Goal: Transaction & Acquisition: Purchase product/service

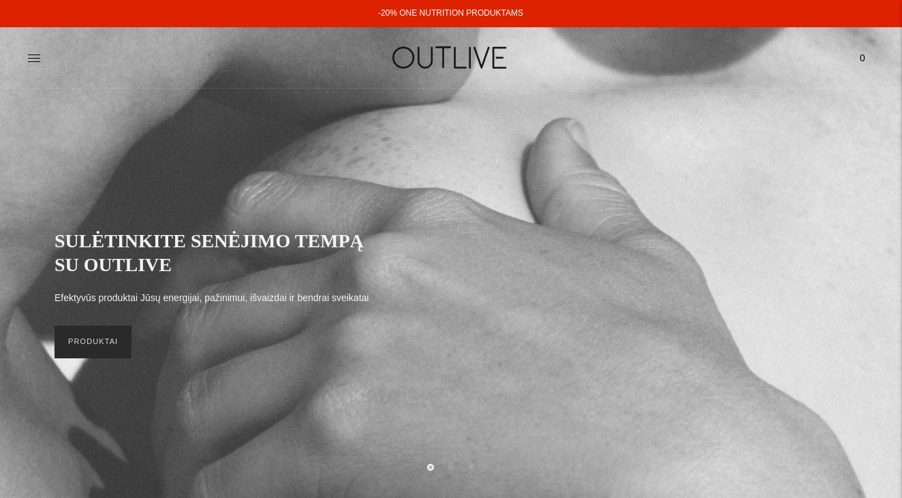
click at [102, 339] on link "PRODUKTAI" at bounding box center [93, 342] width 77 height 33
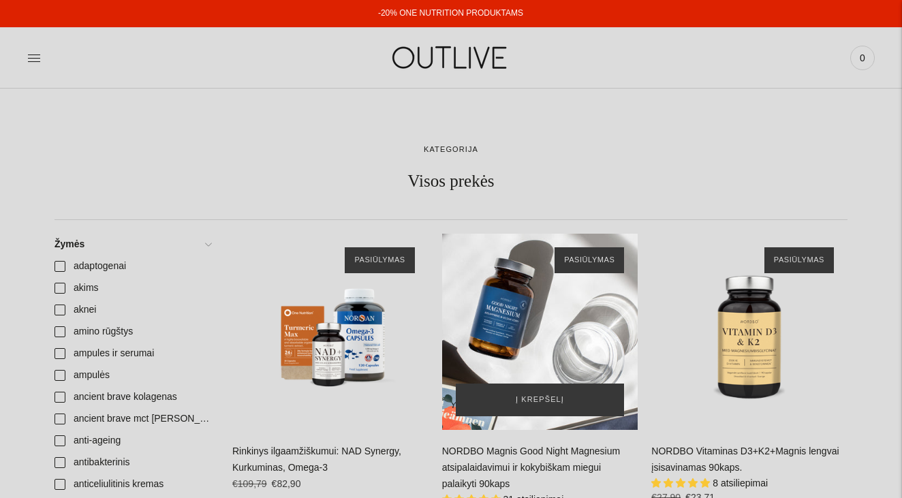
click at [546, 330] on div "NORDBO Magnis Good Night Magnesium atsipalaidavimui ir kokybiškam miegui palaik…" at bounding box center [540, 332] width 196 height 196
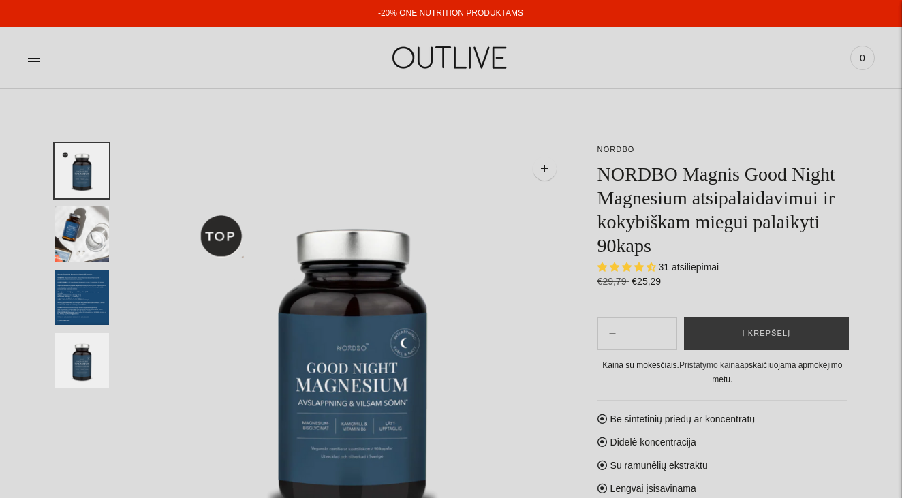
select select "**********"
click at [778, 341] on span "Į krepšelį" at bounding box center [766, 334] width 48 height 14
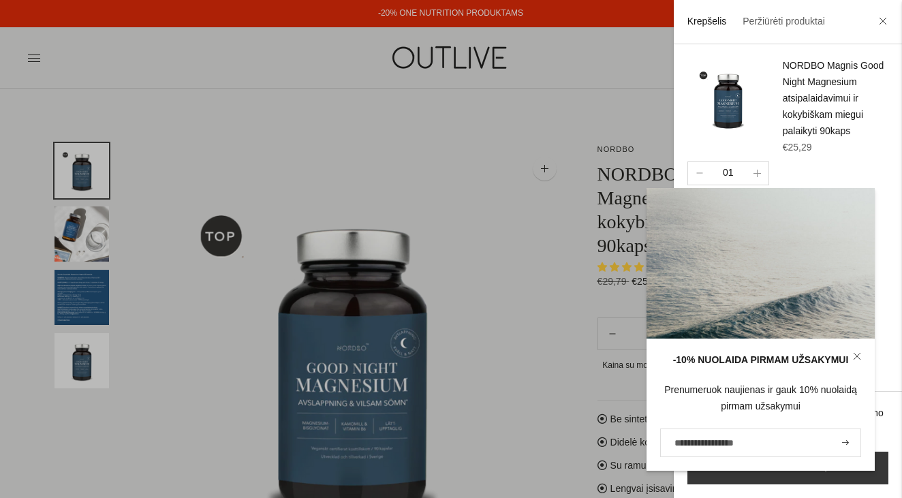
click at [758, 467] on div "-10% NUOLAIDA PIRMAM UŽSAKYMUI Prenumeruok naujienas ir gauk 10% nuolaidą pirma…" at bounding box center [761, 405] width 228 height 132
click at [855, 356] on icon at bounding box center [857, 356] width 8 height 8
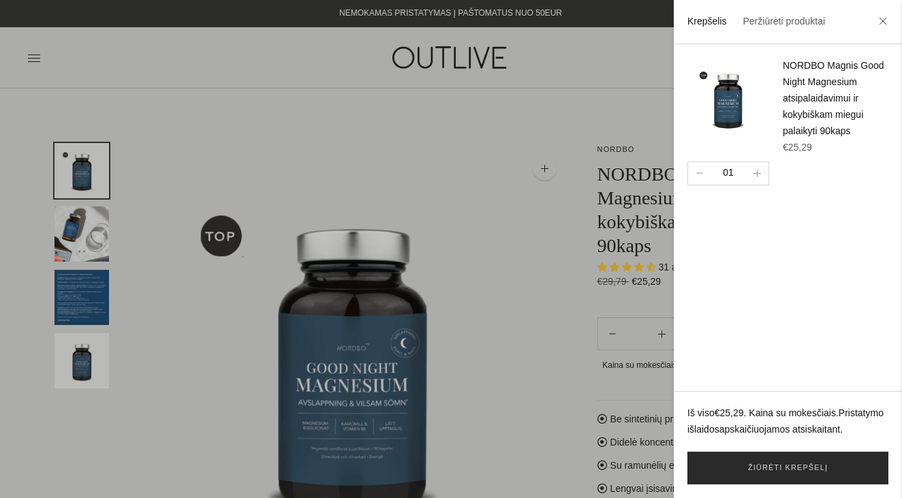
click at [817, 461] on link "Žiūrėti krepšelį" at bounding box center [787, 468] width 201 height 33
